Goal: Task Accomplishment & Management: Complete application form

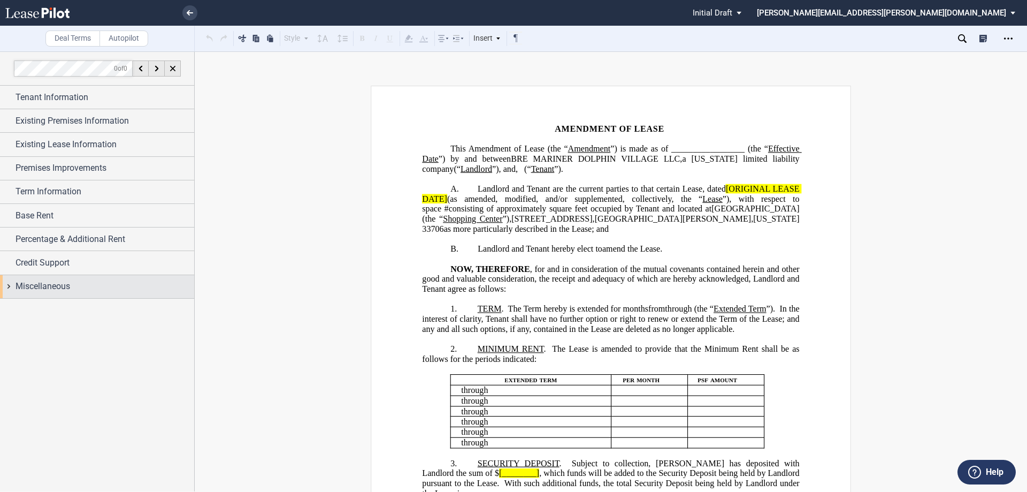
click at [51, 285] on span "Miscellaneous" at bounding box center [43, 286] width 55 height 13
click at [51, 258] on span "Credit Support" at bounding box center [43, 262] width 54 height 13
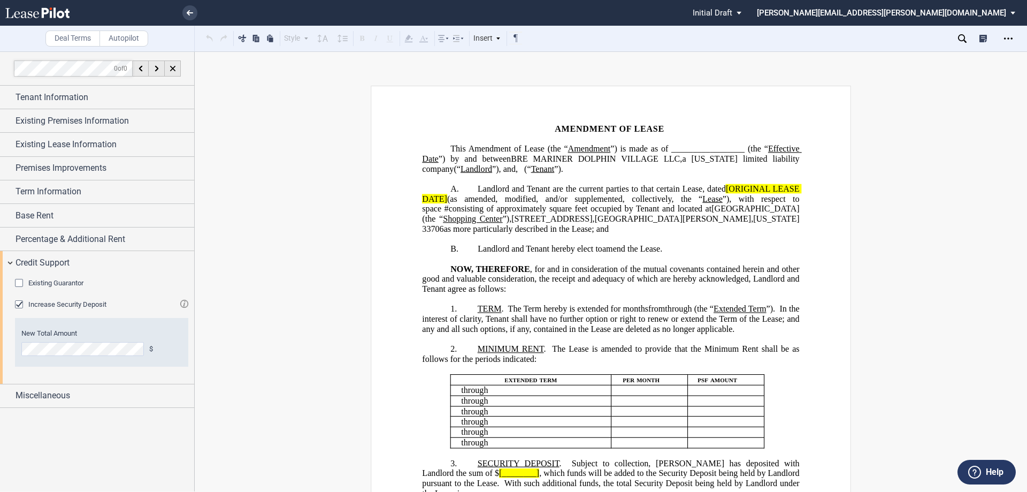
click at [35, 303] on span "Increase Security Deposit" at bounding box center [67, 304] width 78 height 8
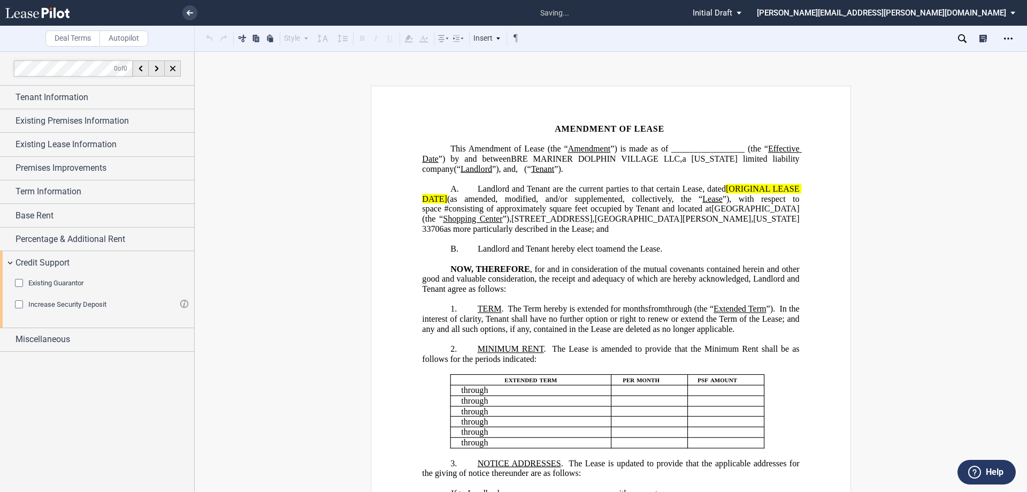
click at [44, 280] on span "Existing Guarantor" at bounding box center [55, 283] width 55 height 8
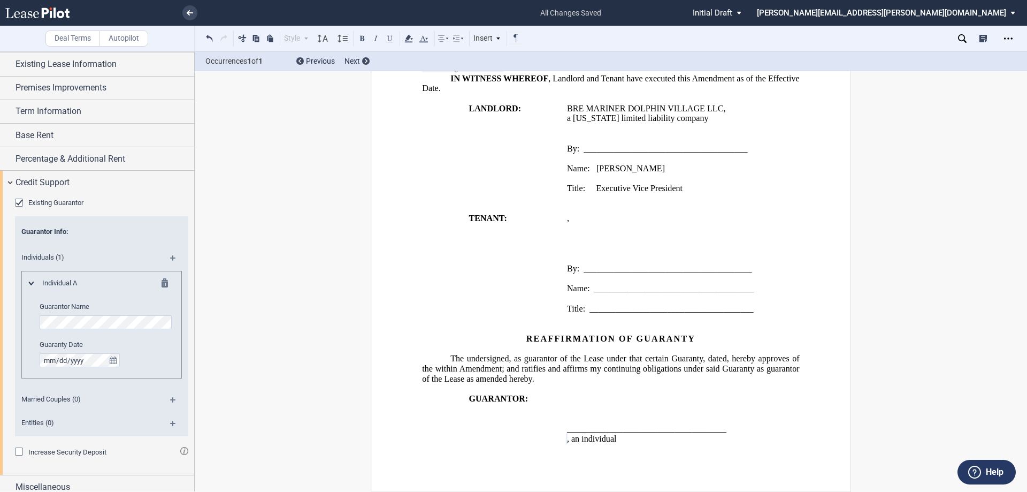
scroll to position [88, 0]
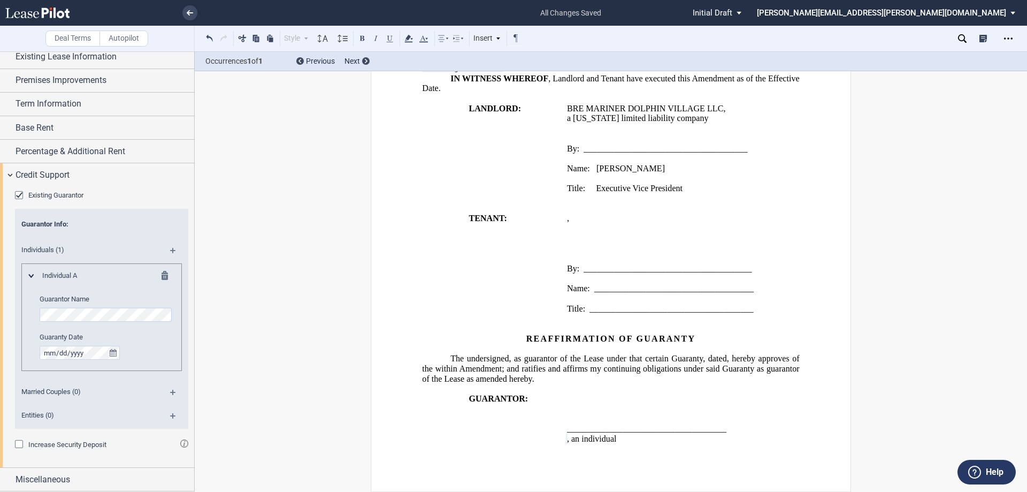
click at [170, 248] on md-icon at bounding box center [177, 254] width 14 height 13
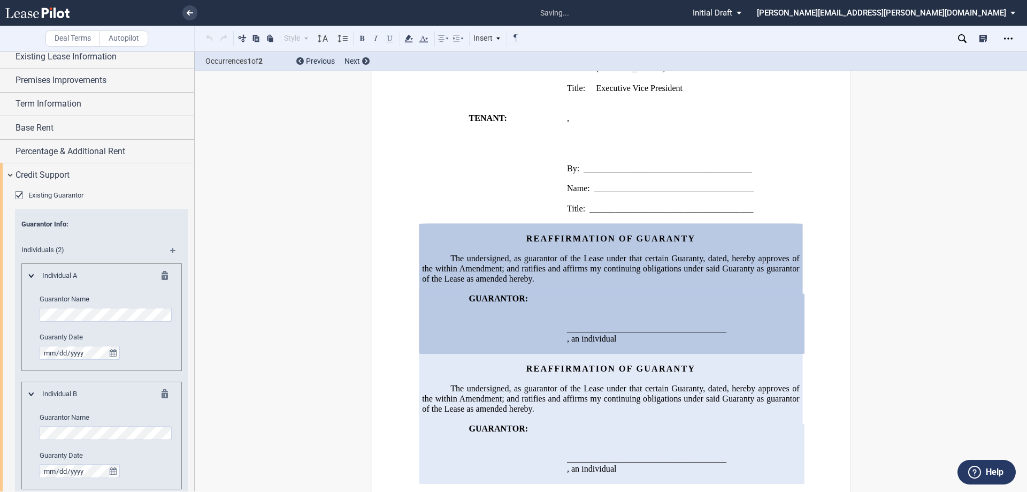
scroll to position [1176, 0]
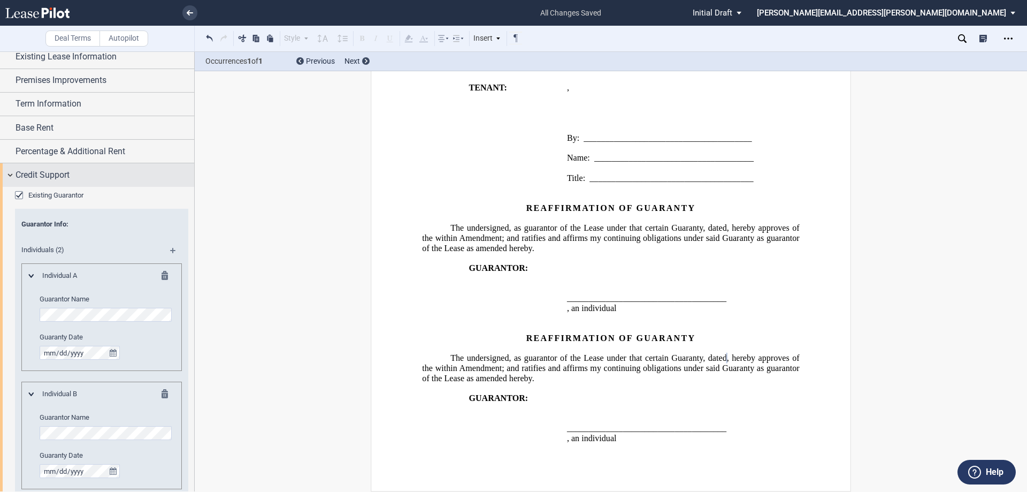
click at [41, 174] on span "Credit Support" at bounding box center [43, 175] width 54 height 13
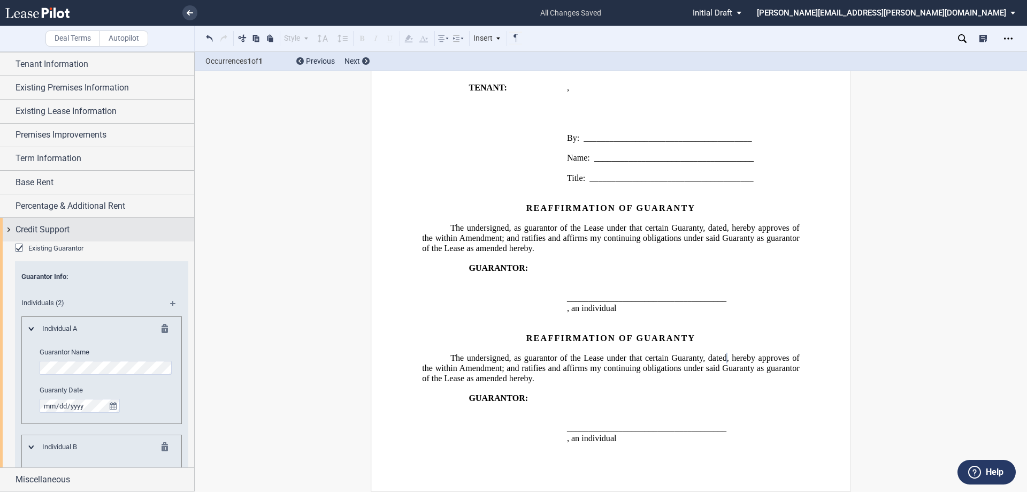
scroll to position [0, 0]
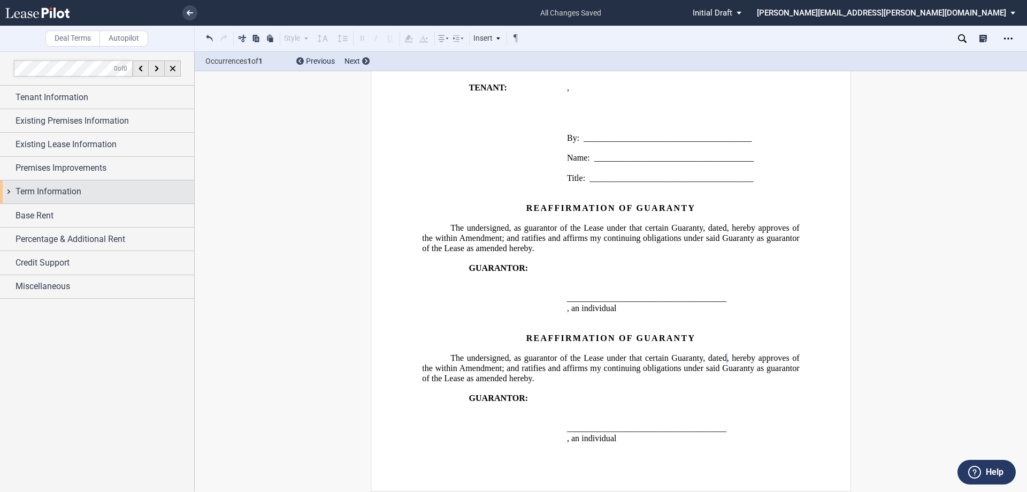
click at [34, 189] on span "Term Information" at bounding box center [49, 191] width 66 height 13
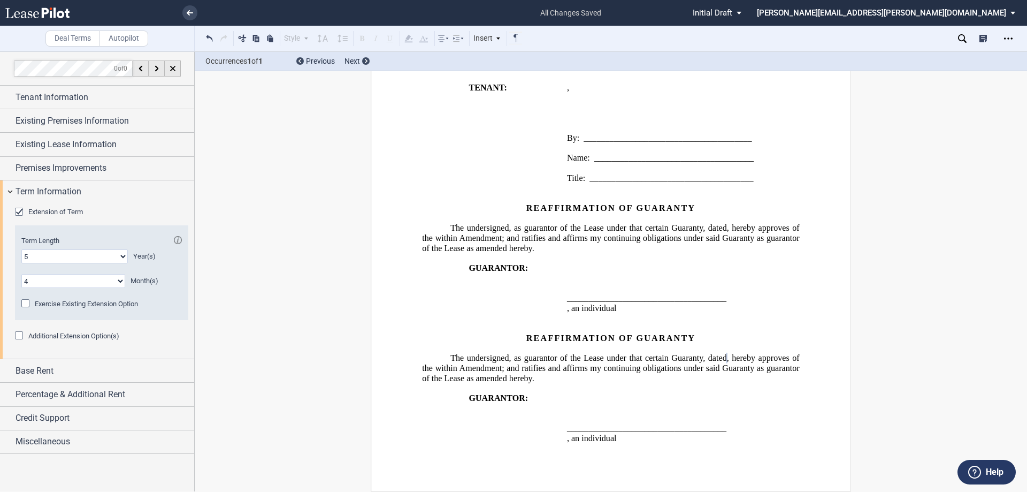
click at [39, 209] on span "Extension of Term" at bounding box center [55, 212] width 55 height 8
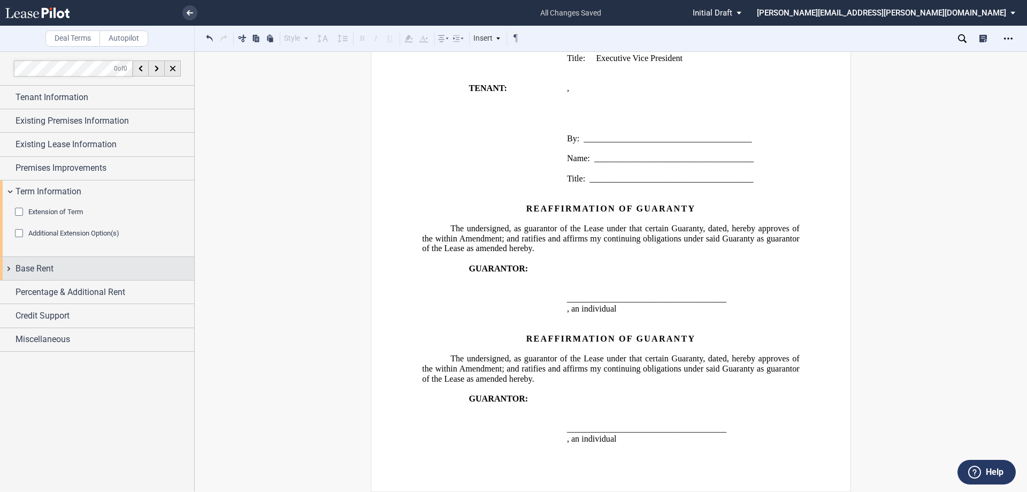
scroll to position [1002, 0]
click at [33, 271] on span "Base Rent" at bounding box center [35, 268] width 38 height 13
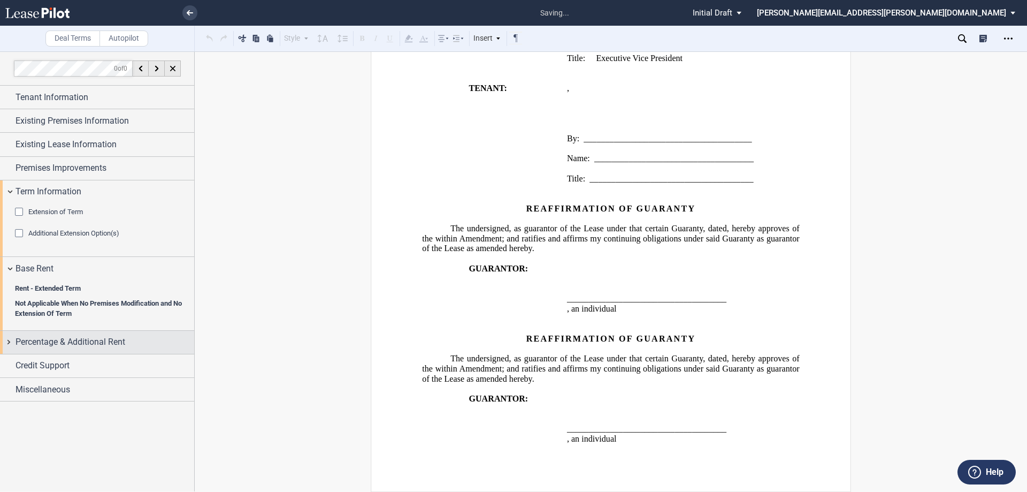
click at [40, 346] on span "Percentage & Additional Rent" at bounding box center [71, 341] width 110 height 13
click at [48, 336] on span "Percentage & Additional Rent" at bounding box center [71, 341] width 110 height 13
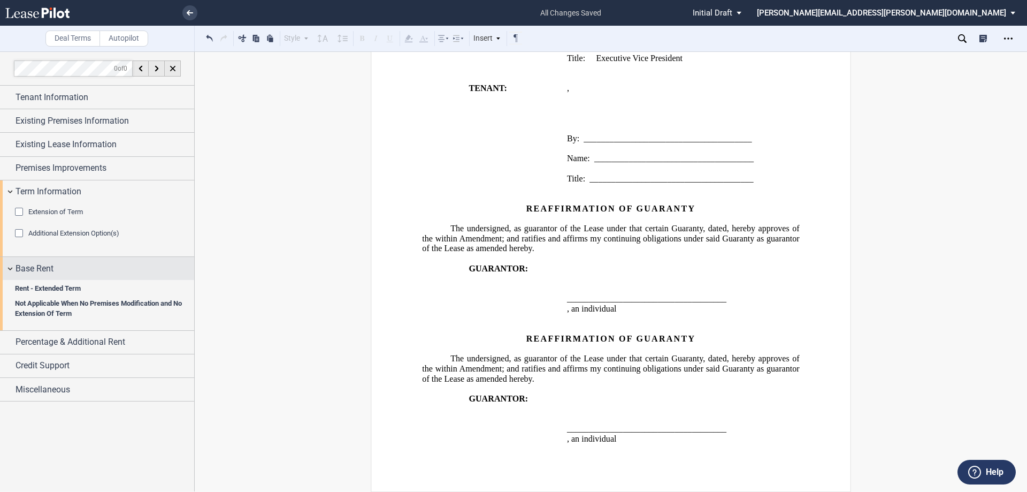
click at [30, 258] on div "Base Rent" at bounding box center [97, 268] width 194 height 23
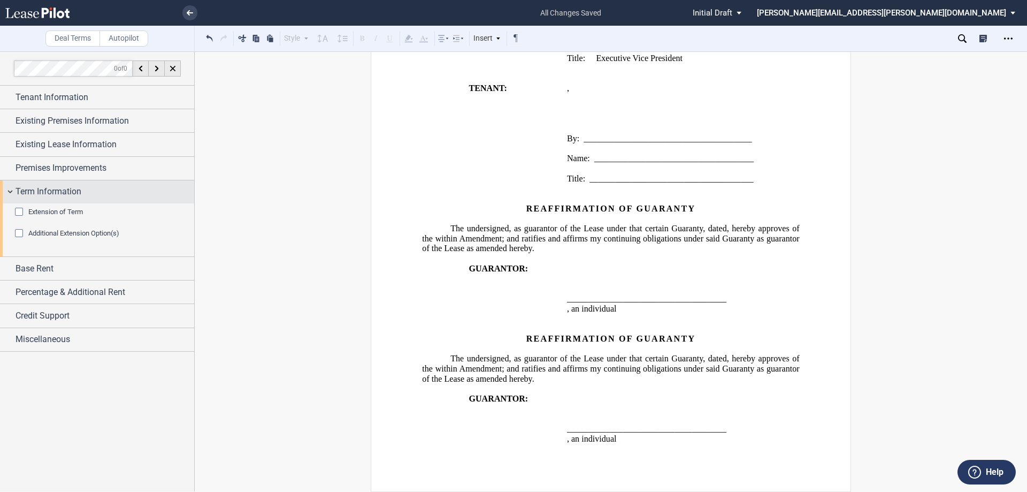
click at [50, 186] on span "Term Information" at bounding box center [49, 191] width 66 height 13
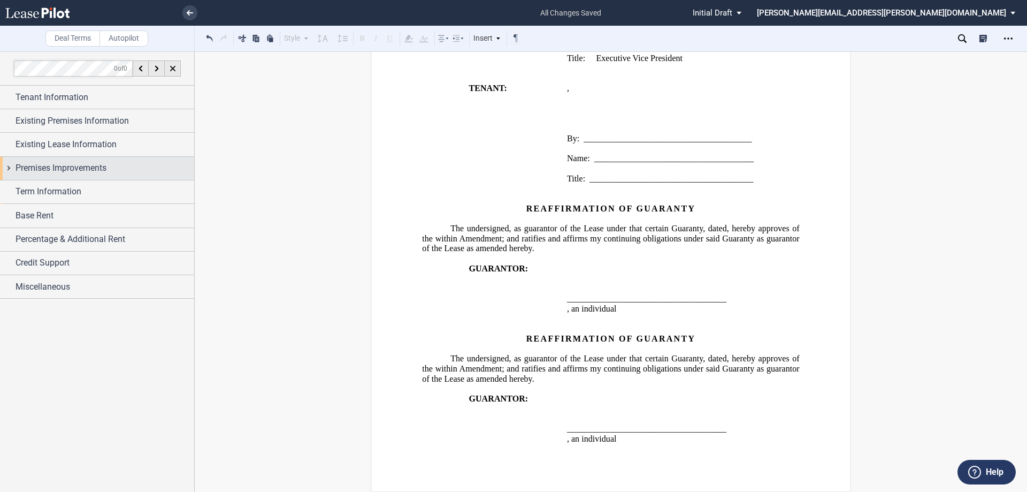
click at [51, 163] on span "Premises Improvements" at bounding box center [61, 168] width 91 height 13
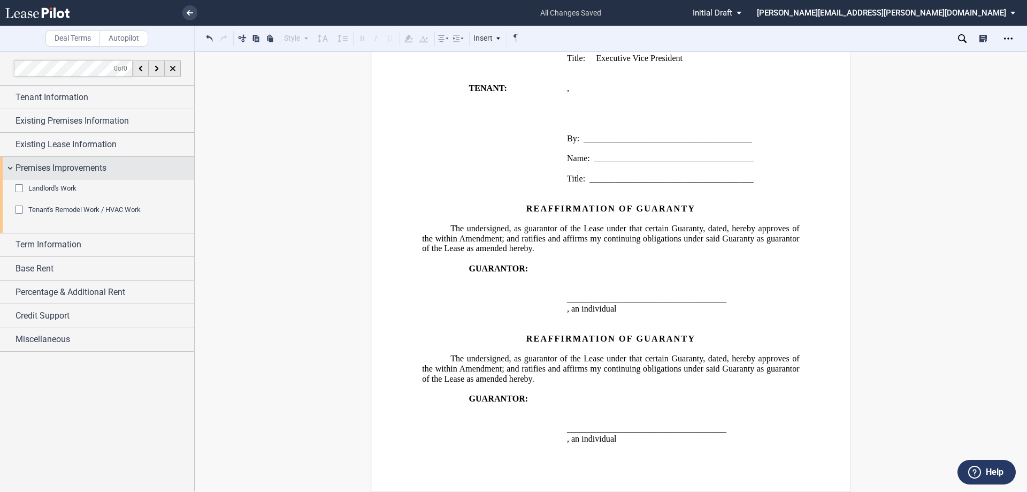
click at [52, 165] on span "Premises Improvements" at bounding box center [61, 168] width 91 height 13
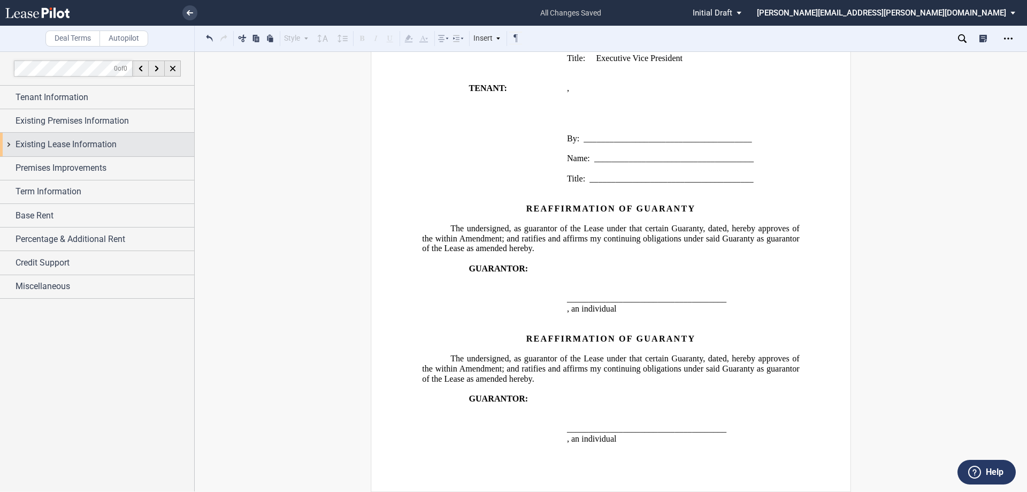
click at [52, 143] on span "Existing Lease Information" at bounding box center [66, 144] width 101 height 13
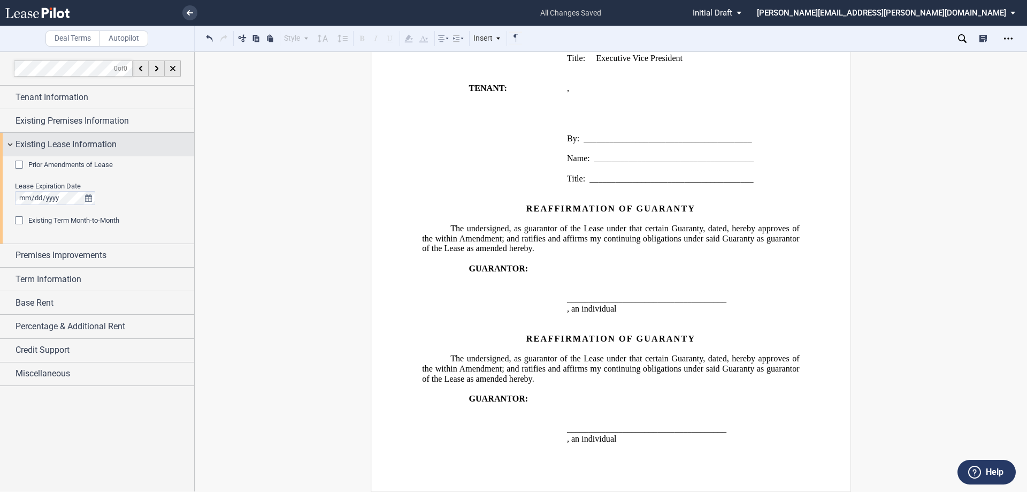
click at [70, 143] on span "Existing Lease Information" at bounding box center [66, 144] width 101 height 13
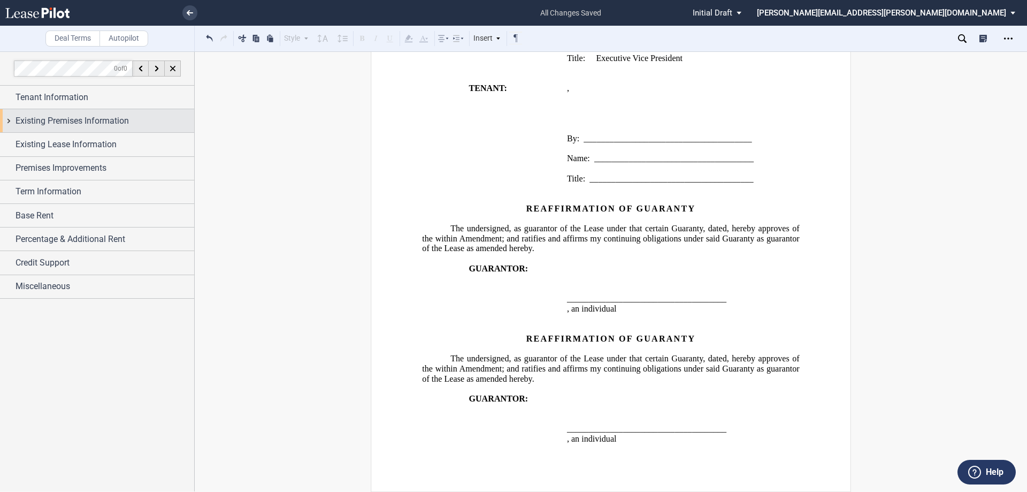
click at [49, 112] on div "Existing Premises Information" at bounding box center [97, 120] width 194 height 23
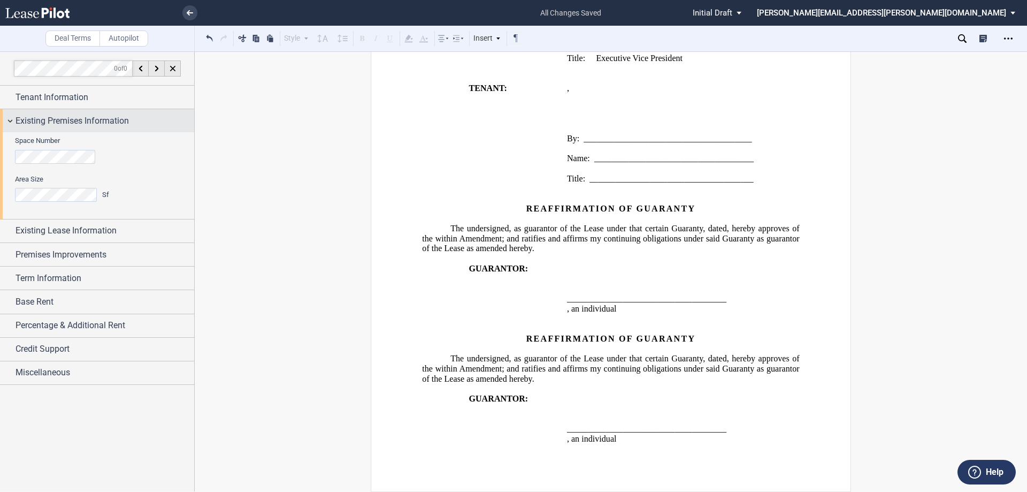
click at [49, 112] on div "Existing Premises Information" at bounding box center [97, 120] width 194 height 23
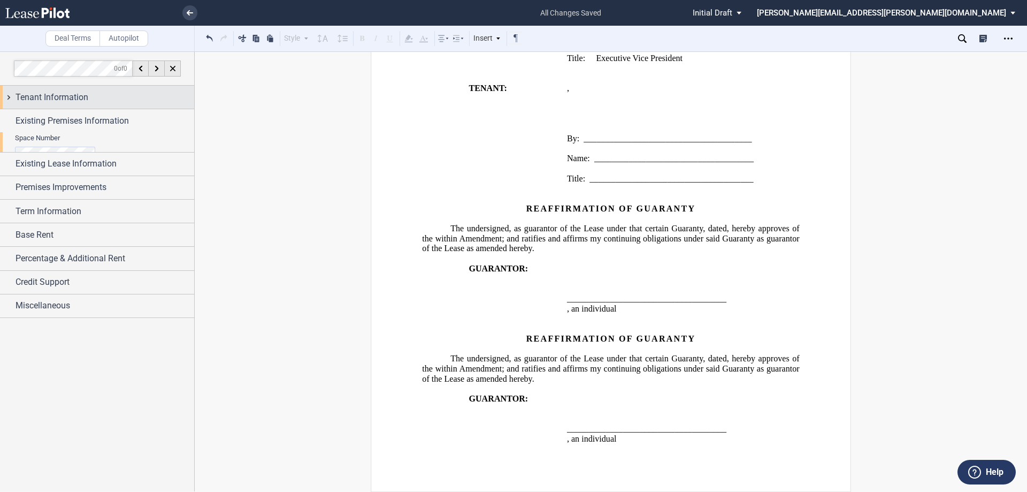
click at [43, 93] on span "Tenant Information" at bounding box center [52, 97] width 73 height 13
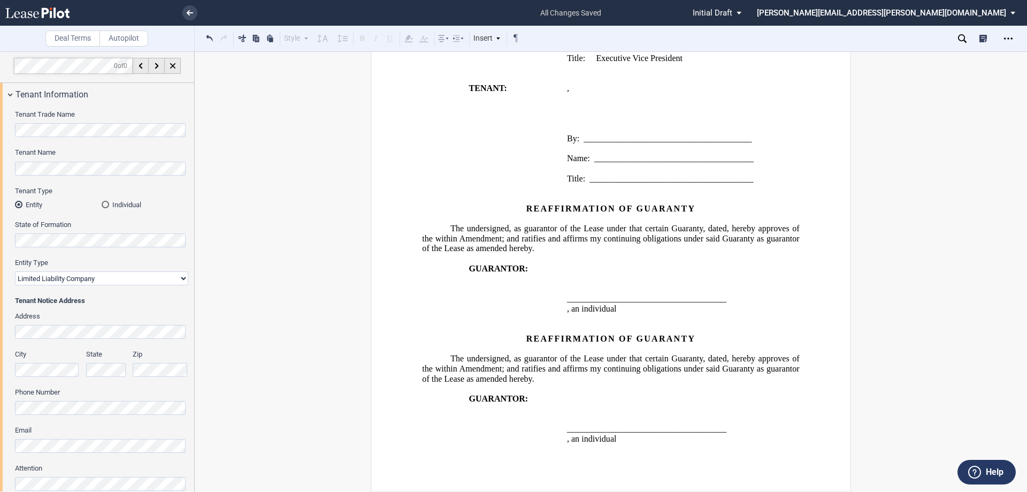
scroll to position [0, 0]
click at [49, 98] on span "Tenant Information" at bounding box center [52, 97] width 73 height 13
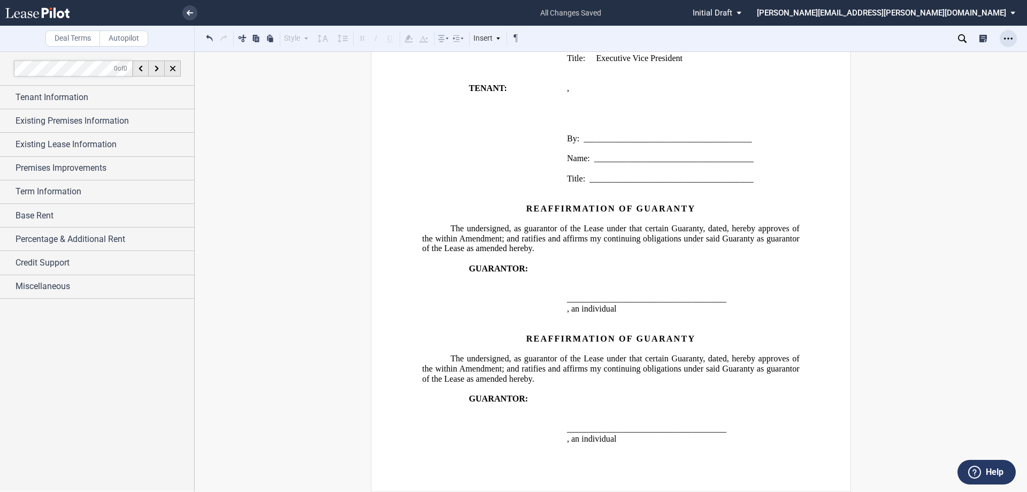
click at [1010, 38] on icon "Open Lease options menu" at bounding box center [1008, 38] width 9 height 9
click at [929, 55] on div "Download" at bounding box center [946, 57] width 131 height 9
